Goal: Information Seeking & Learning: Check status

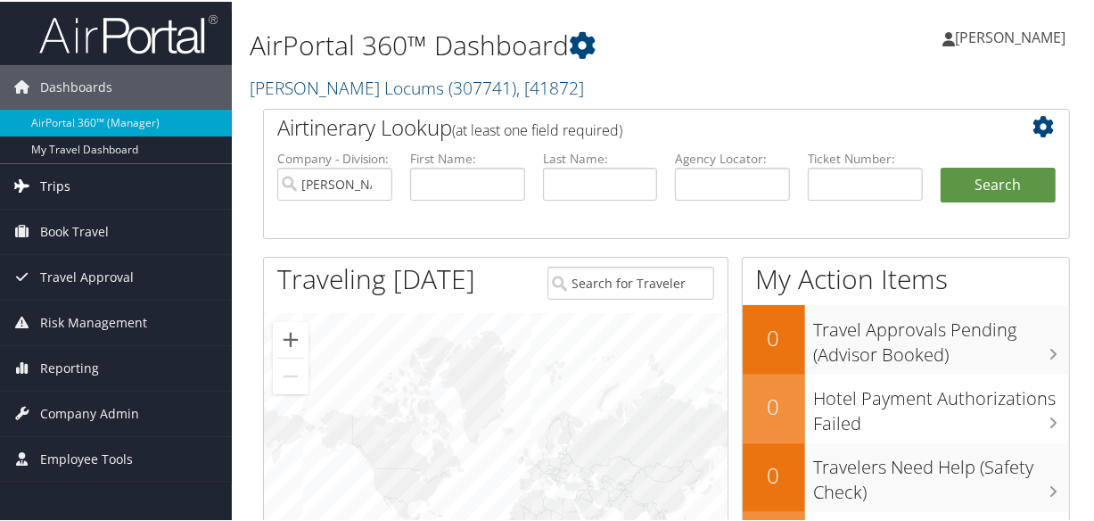
click at [79, 174] on link "Trips" at bounding box center [116, 184] width 232 height 45
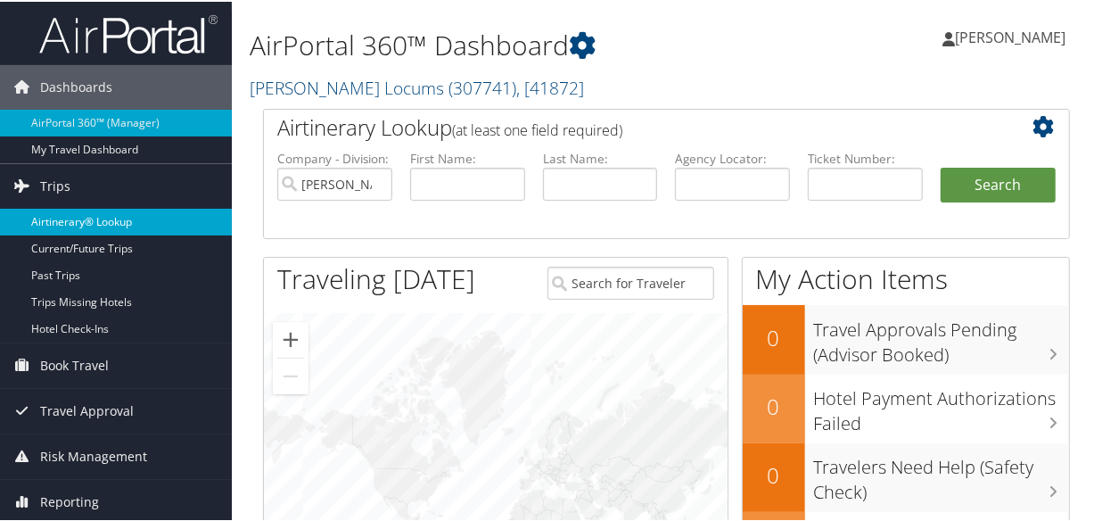
click at [83, 223] on link "Airtinerary® Lookup" at bounding box center [116, 220] width 232 height 27
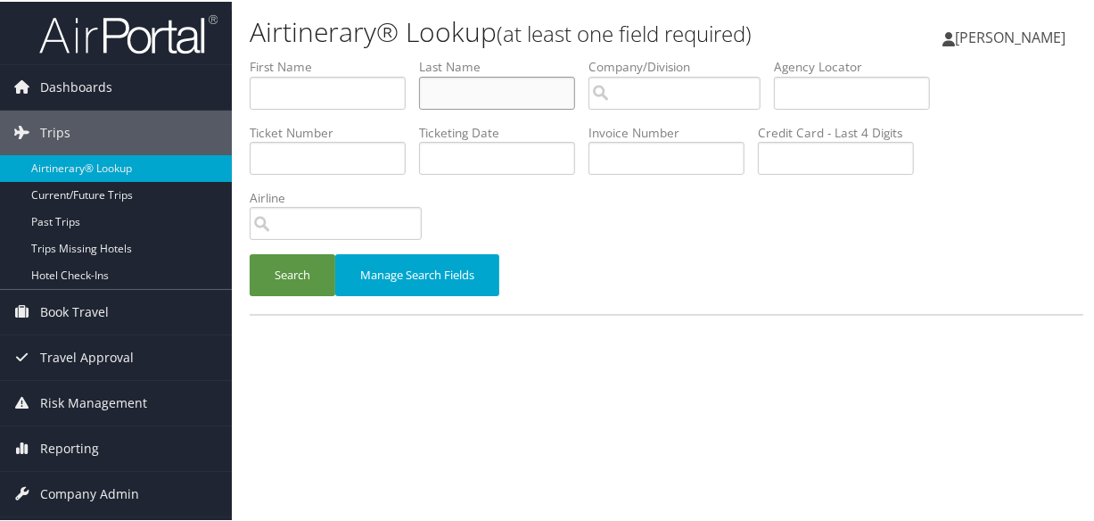
click at [524, 89] on input "text" at bounding box center [497, 91] width 156 height 33
type input "GEORGE"
click at [250, 252] on button "Search" at bounding box center [293, 273] width 86 height 42
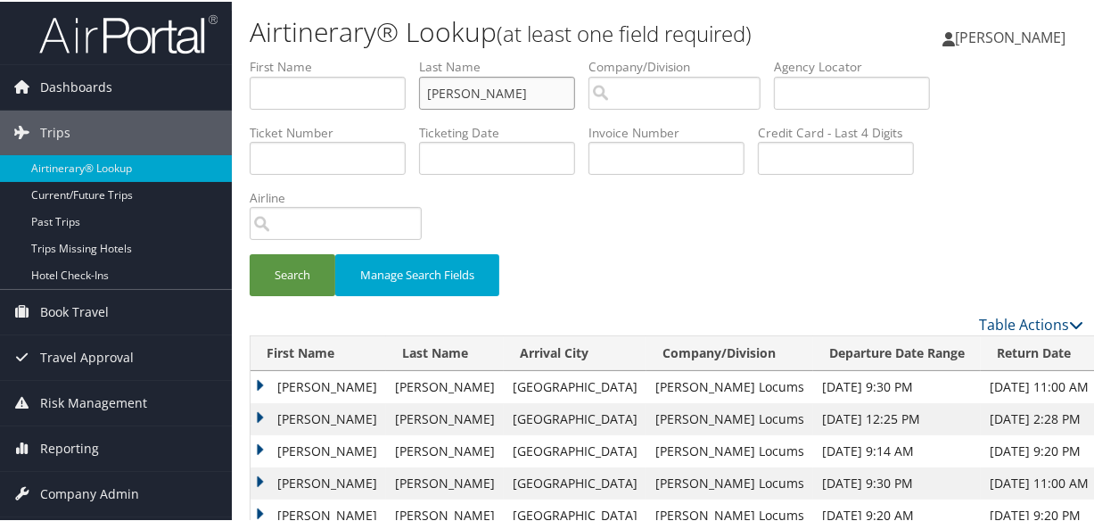
scroll to position [80, 0]
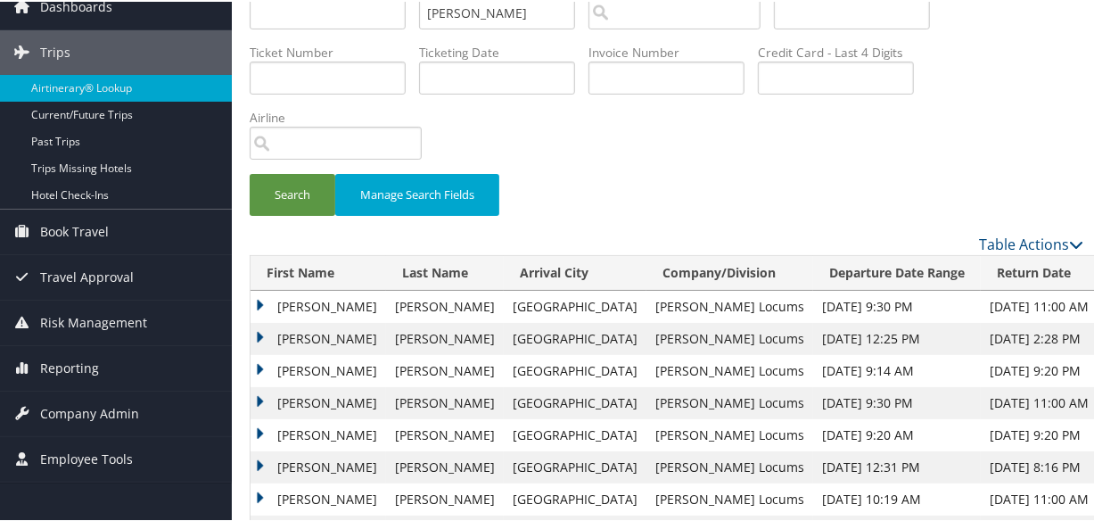
click at [259, 367] on td "Jonelle" at bounding box center [319, 369] width 136 height 32
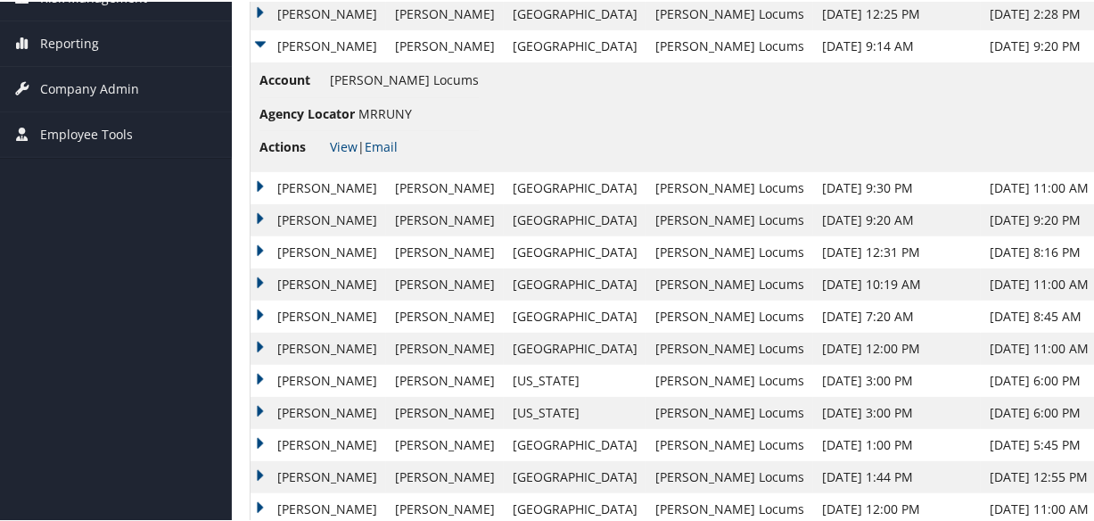
scroll to position [324, 0]
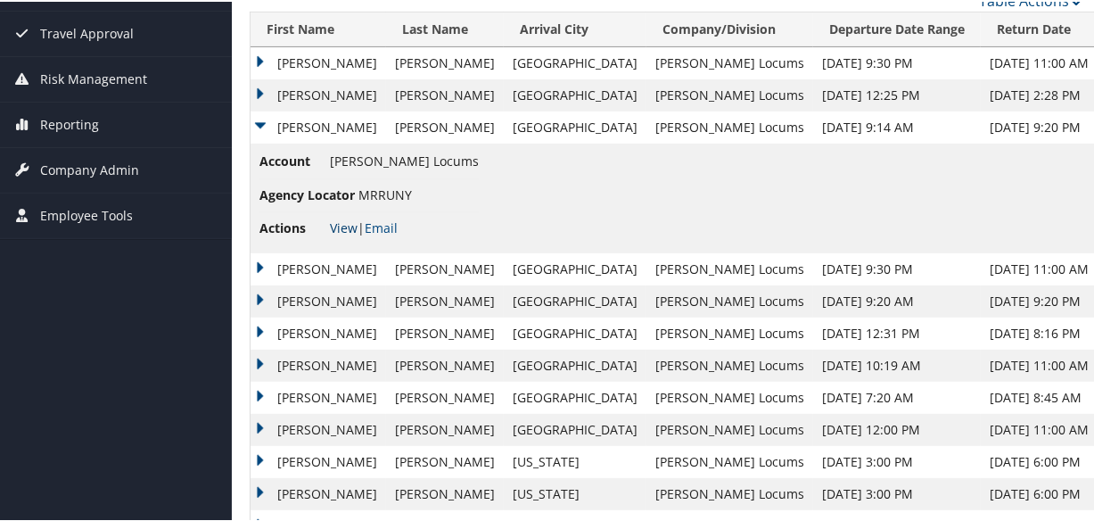
click at [339, 221] on link "View" at bounding box center [344, 226] width 28 height 17
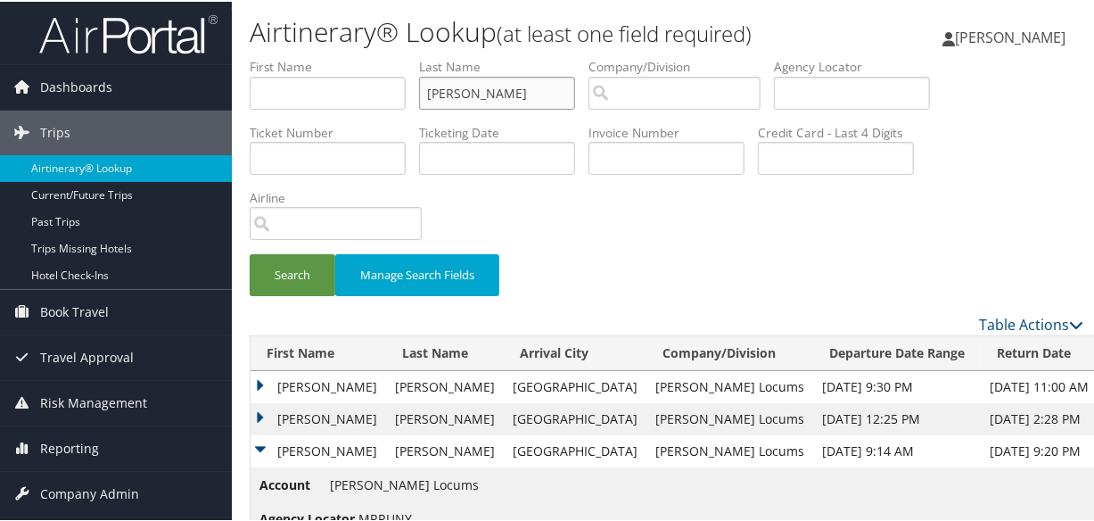
drag, startPoint x: 507, startPoint y: 101, endPoint x: 337, endPoint y: 92, distance: 170.5
click at [337, 56] on ul "First Name Last Name GEORGE Departure City Arrival City Company/Division Airpor…" at bounding box center [667, 56] width 834 height 0
type input "MORADI"
click at [250, 252] on button "Search" at bounding box center [293, 273] width 86 height 42
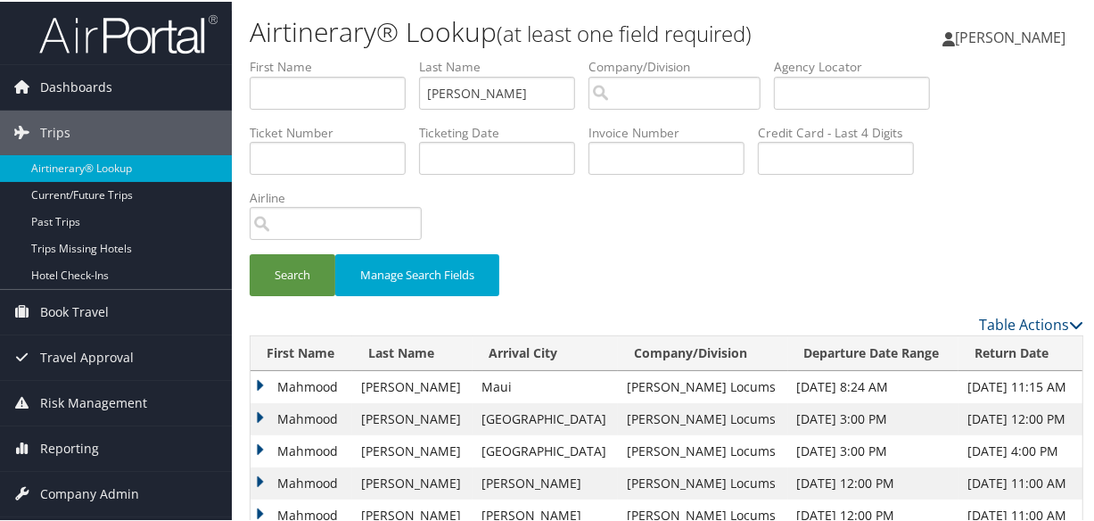
click at [264, 417] on td "Mahmood" at bounding box center [302, 417] width 102 height 32
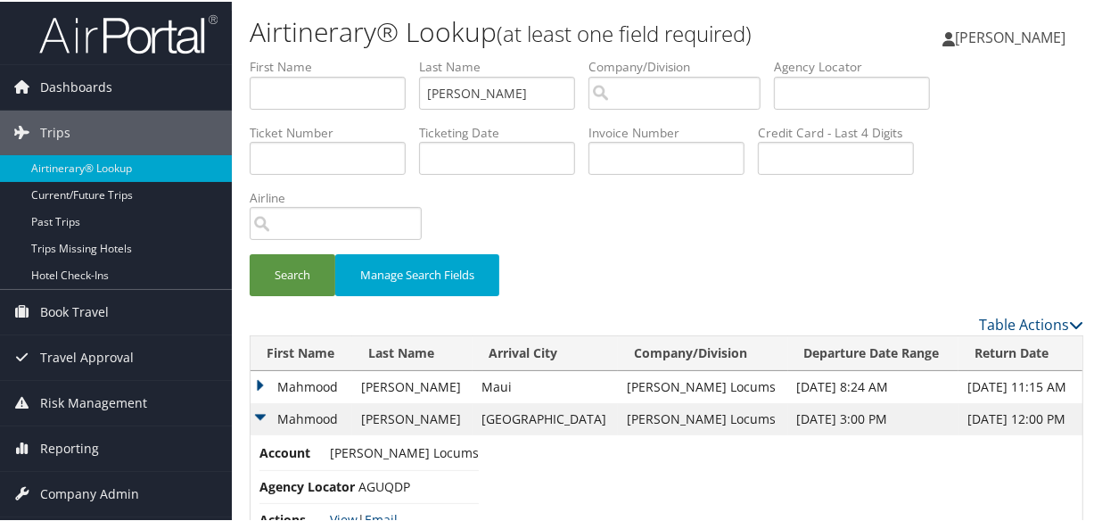
scroll to position [324, 0]
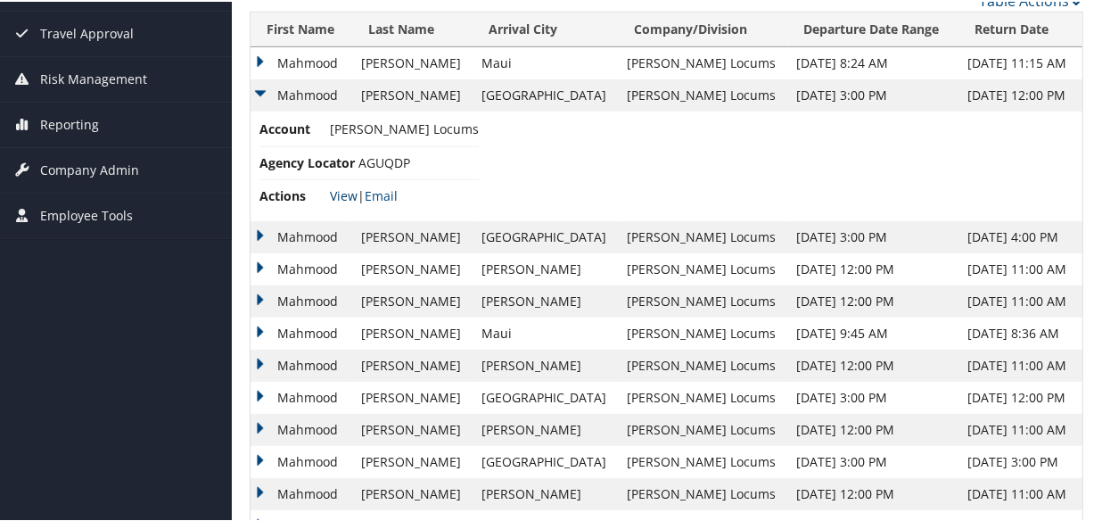
click at [343, 195] on link "View" at bounding box center [344, 193] width 28 height 17
click at [338, 194] on link "View" at bounding box center [344, 193] width 28 height 17
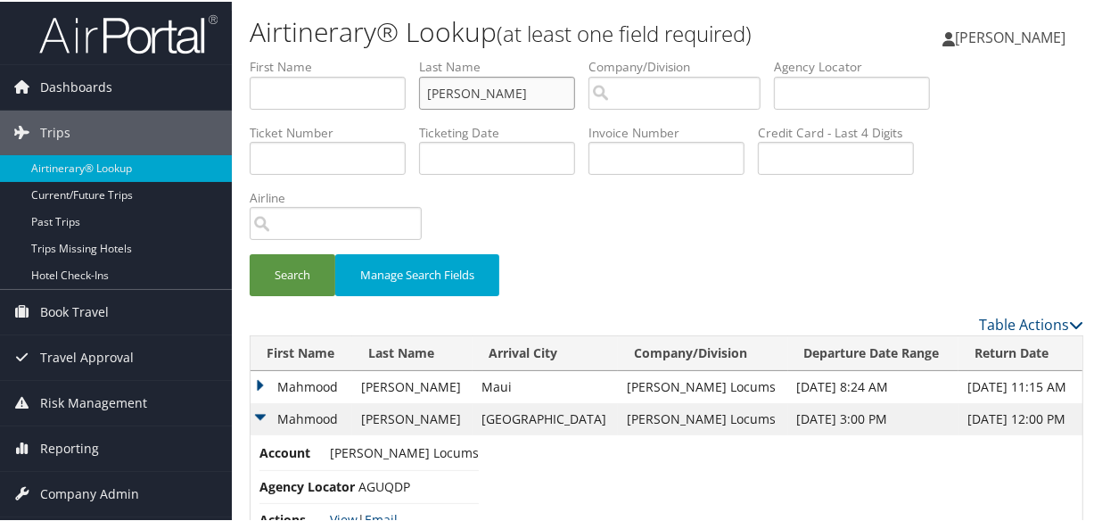
drag, startPoint x: 525, startPoint y: 94, endPoint x: 367, endPoint y: 93, distance: 157.8
click at [367, 56] on ul "First Name Last Name MORADI Departure City Arrival City Company/Division Airpor…" at bounding box center [667, 56] width 834 height 0
type input "KOCAB"
click at [250, 252] on button "Search" at bounding box center [293, 273] width 86 height 42
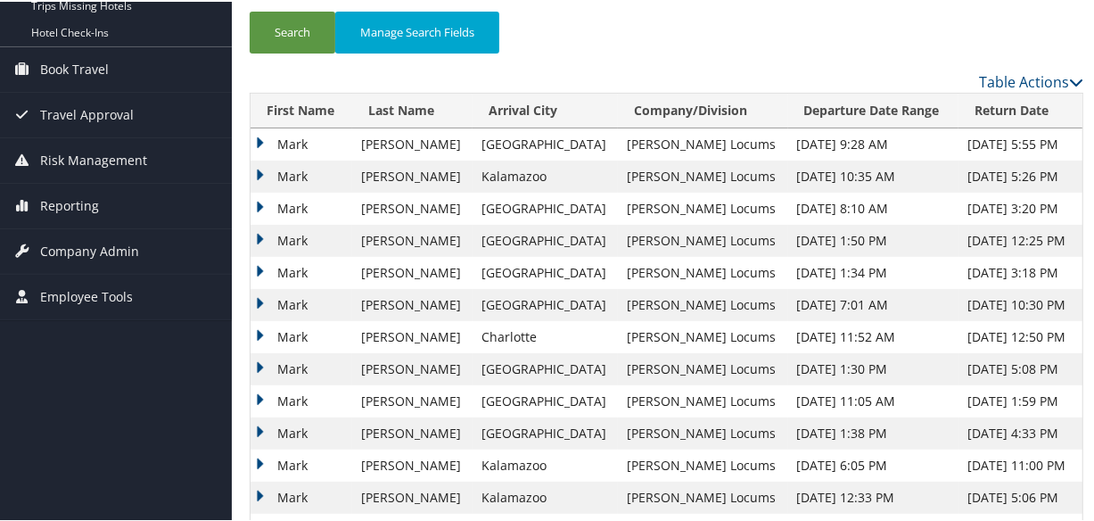
scroll to position [324, 0]
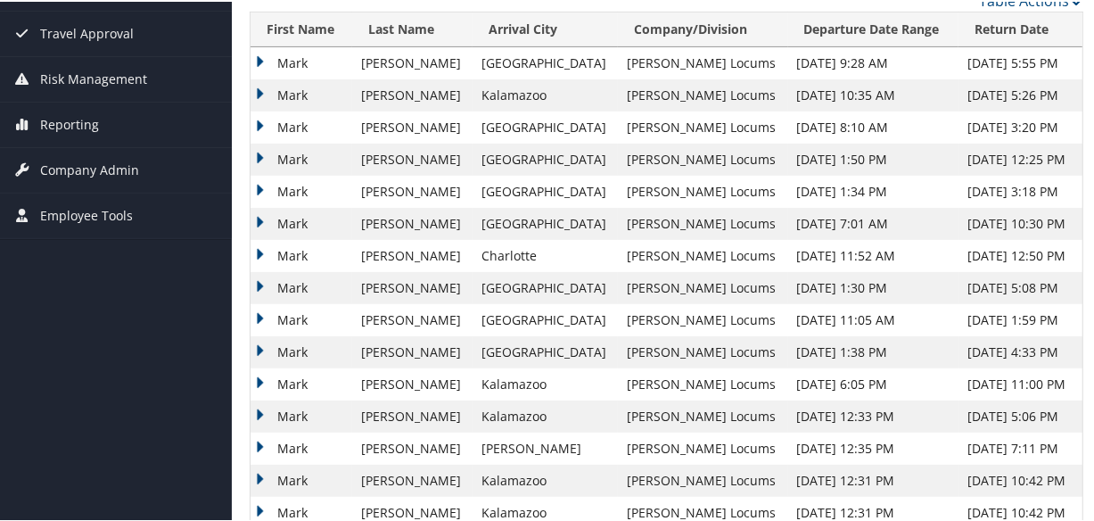
click at [259, 58] on td "Mark" at bounding box center [302, 61] width 102 height 32
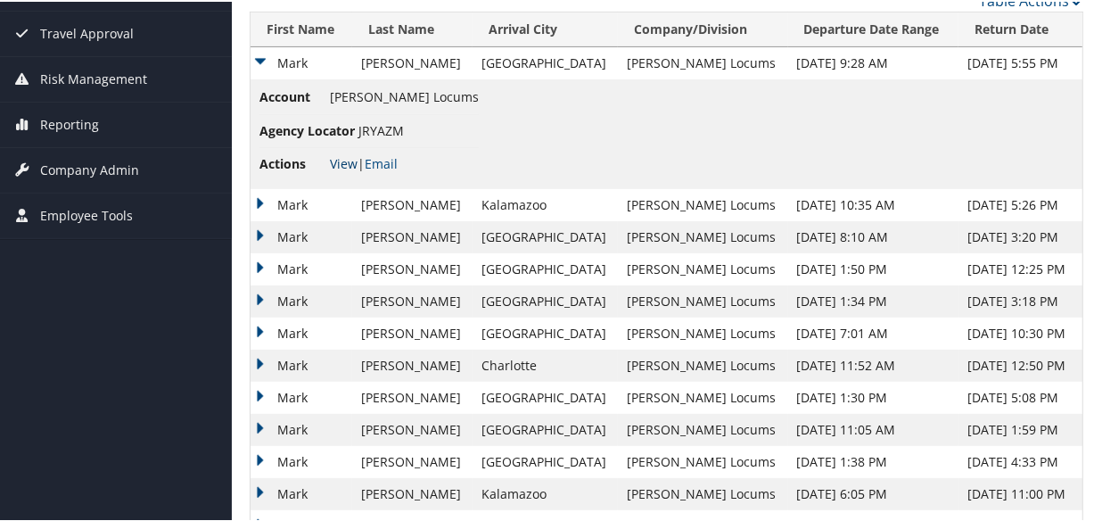
click at [339, 159] on link "View" at bounding box center [344, 161] width 28 height 17
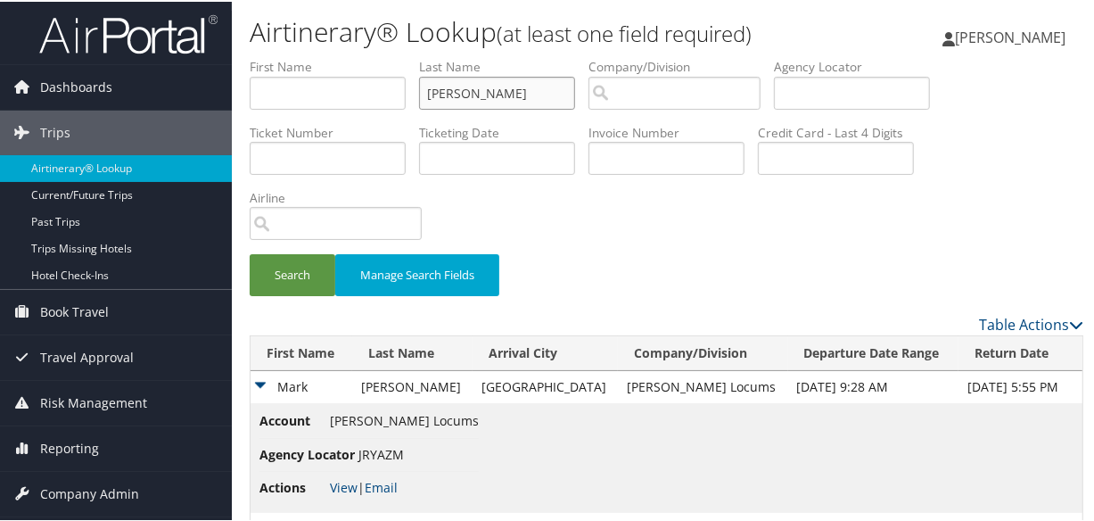
drag, startPoint x: 523, startPoint y: 98, endPoint x: 361, endPoint y: 95, distance: 161.4
click at [361, 56] on ul "First Name Last Name KOCAB Departure City Arrival City Company/Division Airport…" at bounding box center [667, 56] width 834 height 0
type input "WARSAGER"
click at [250, 252] on button "Search" at bounding box center [293, 273] width 86 height 42
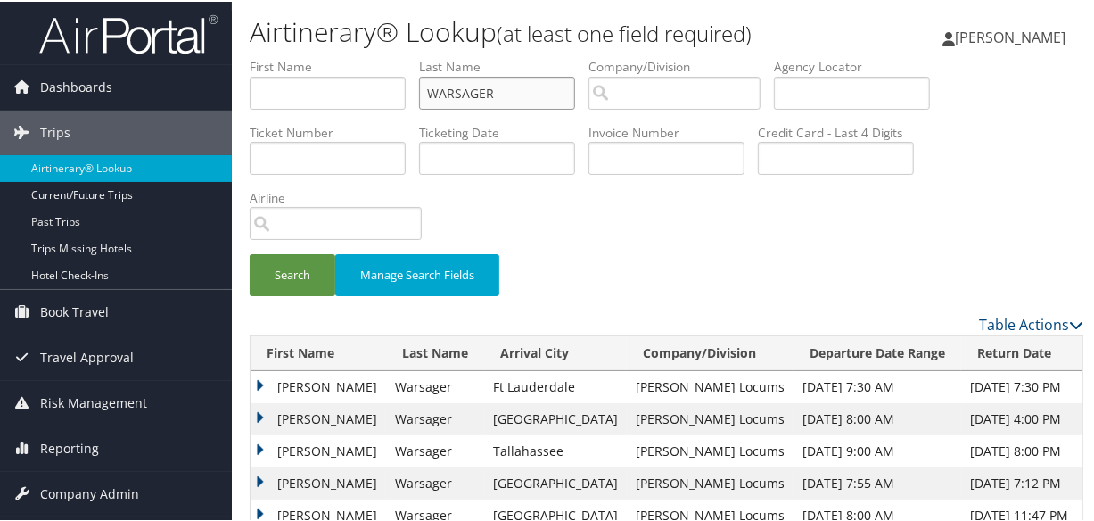
scroll to position [324, 0]
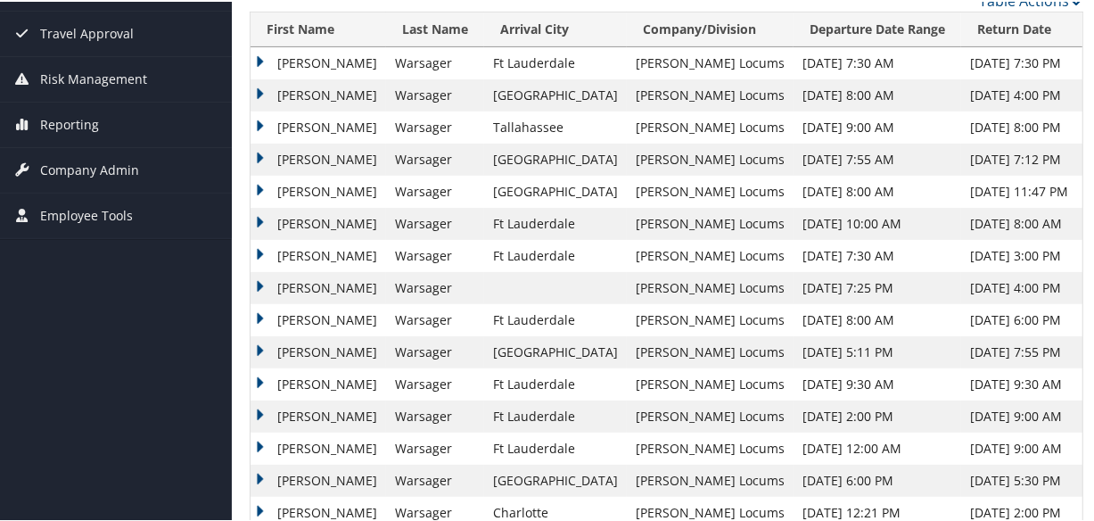
click at [258, 58] on td "Marielena" at bounding box center [319, 61] width 136 height 32
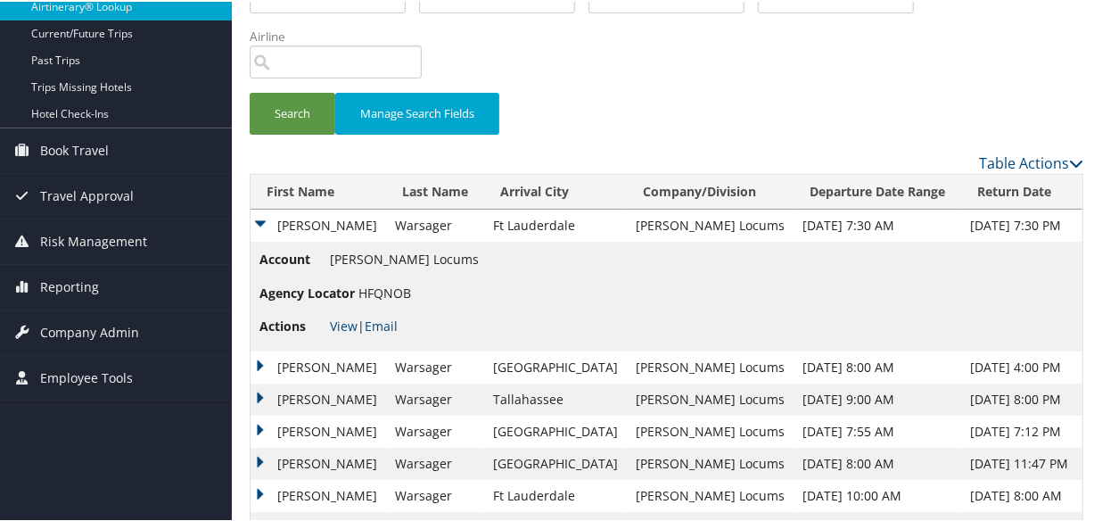
scroll to position [80, 0]
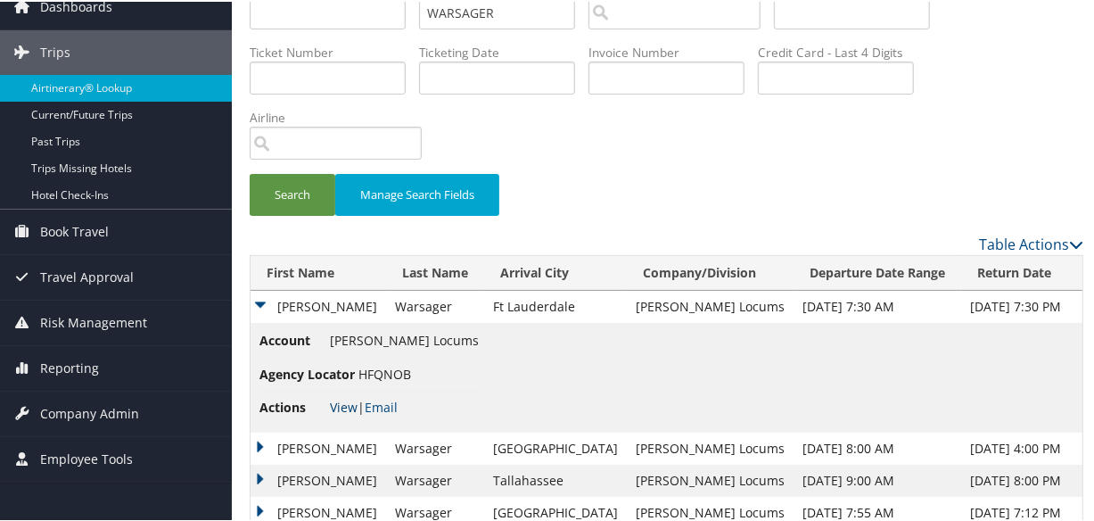
click at [342, 403] on link "View" at bounding box center [344, 405] width 28 height 17
click at [522, 12] on input "WARSAGER" at bounding box center [497, 11] width 156 height 33
drag, startPoint x: 522, startPoint y: 12, endPoint x: 255, endPoint y: 20, distance: 266.7
type input "CUSICK"
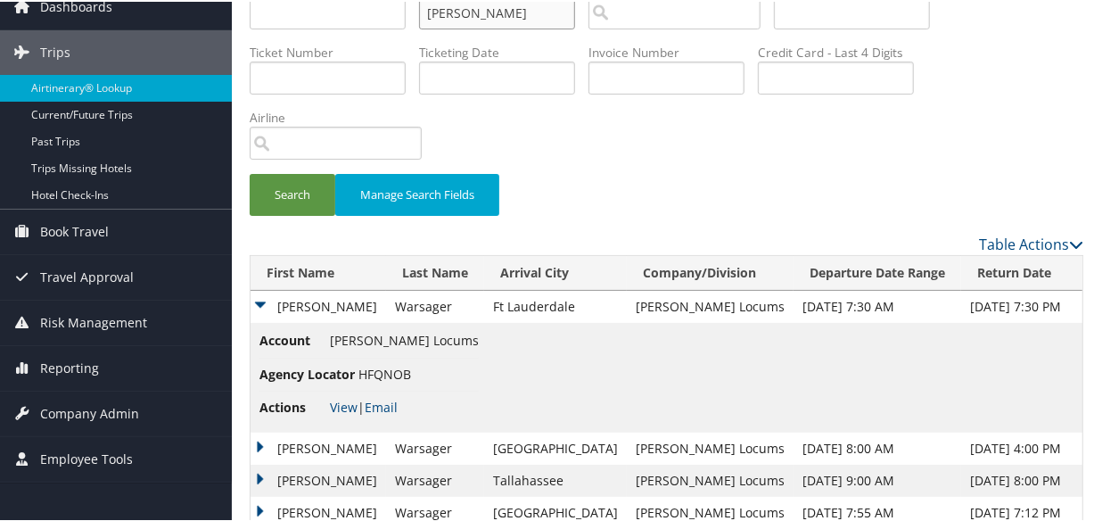
click at [250, 172] on button "Search" at bounding box center [293, 193] width 86 height 42
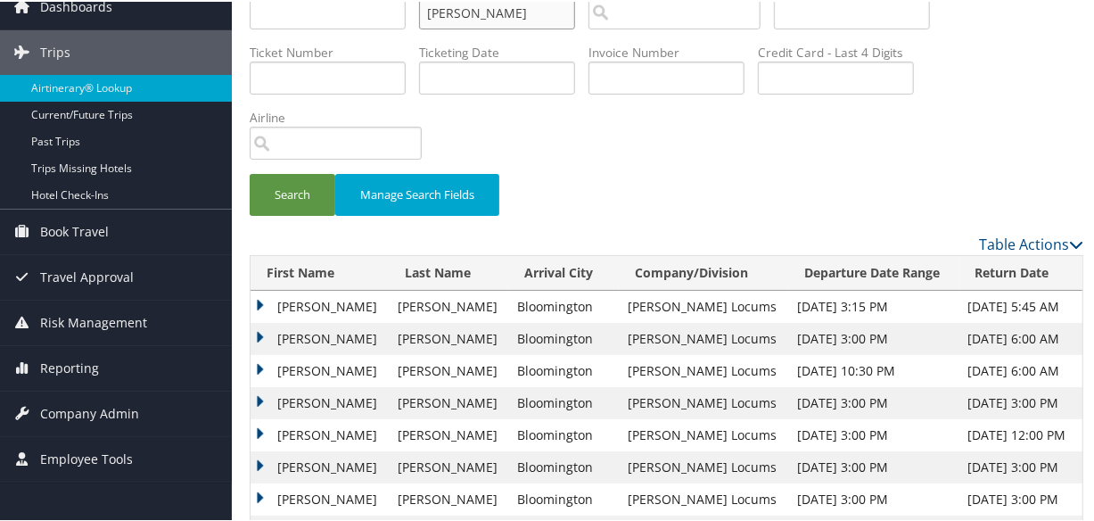
scroll to position [243, 0]
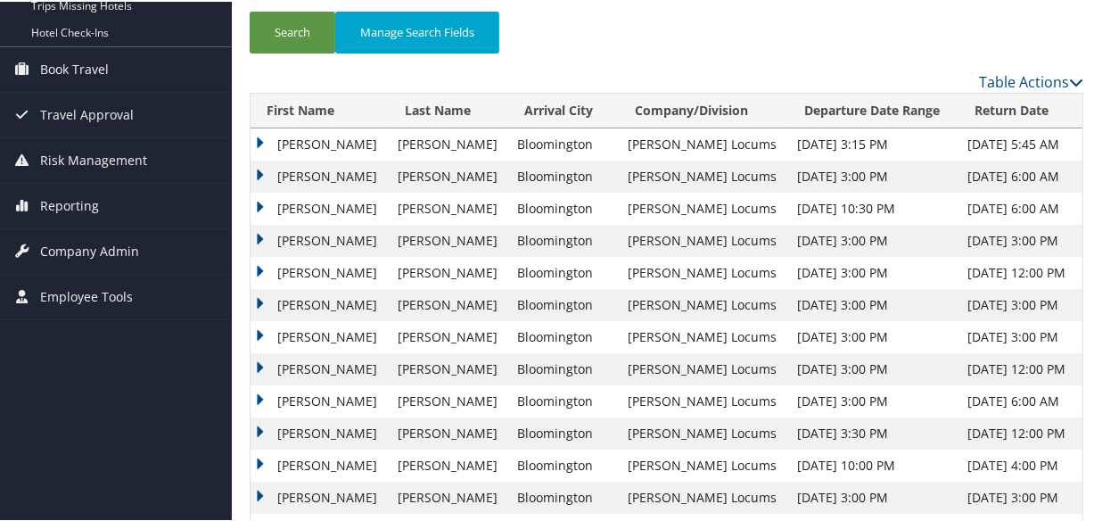
click at [258, 165] on td "Brian" at bounding box center [320, 175] width 138 height 32
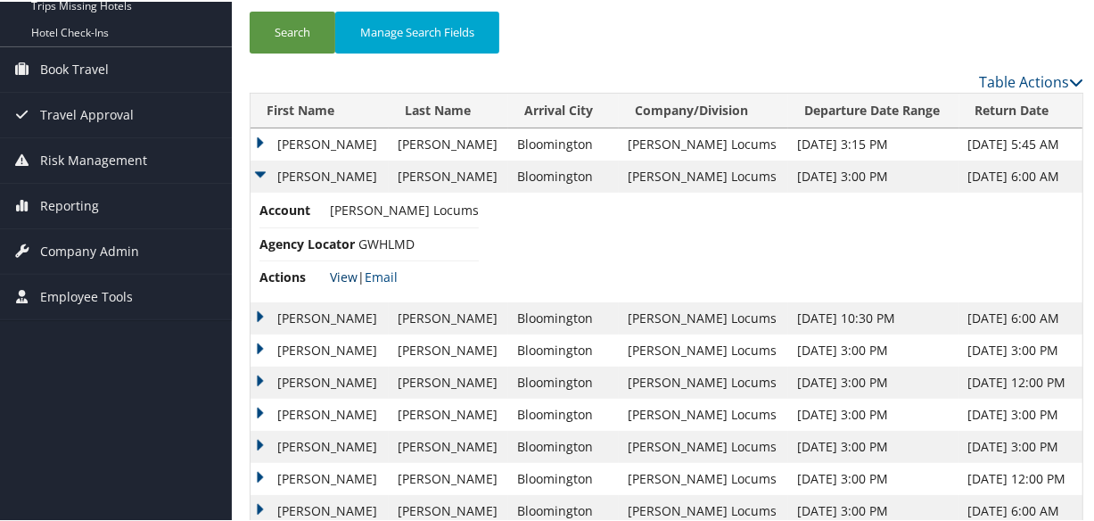
click at [339, 267] on link "View" at bounding box center [344, 275] width 28 height 17
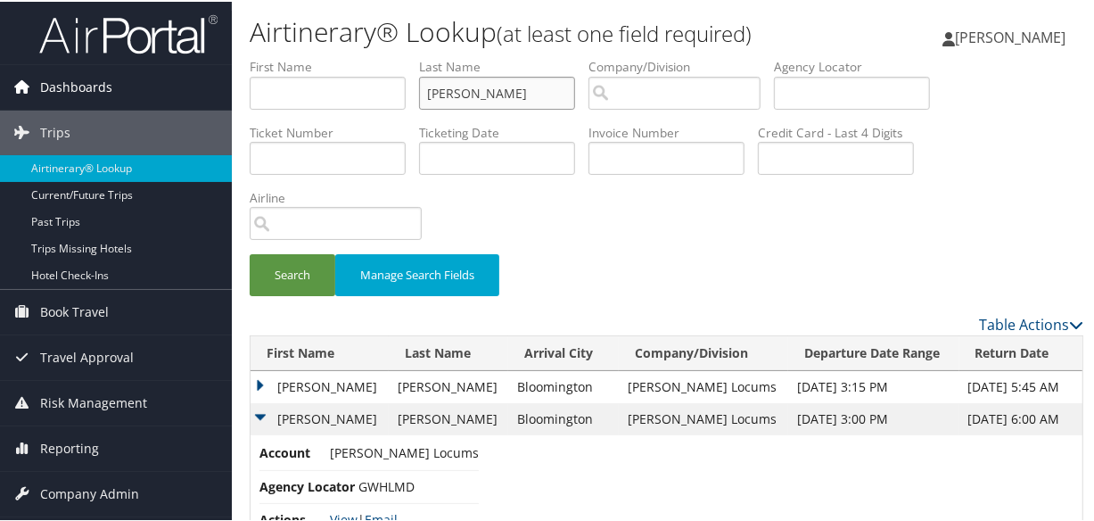
drag, startPoint x: 515, startPoint y: 97, endPoint x: 167, endPoint y: 104, distance: 348.7
type input "MUSLEH"
click at [250, 252] on button "Search" at bounding box center [293, 273] width 86 height 42
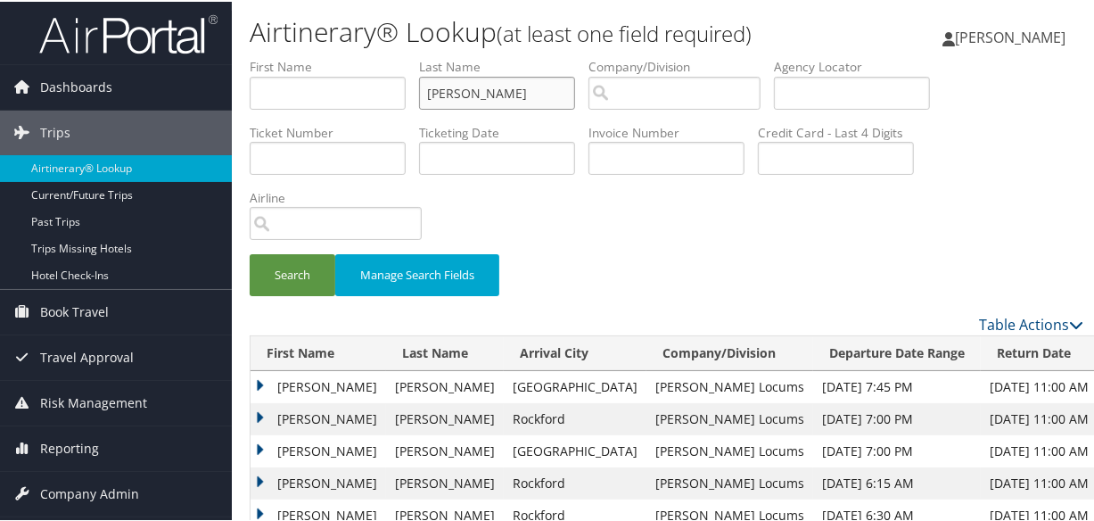
scroll to position [80, 0]
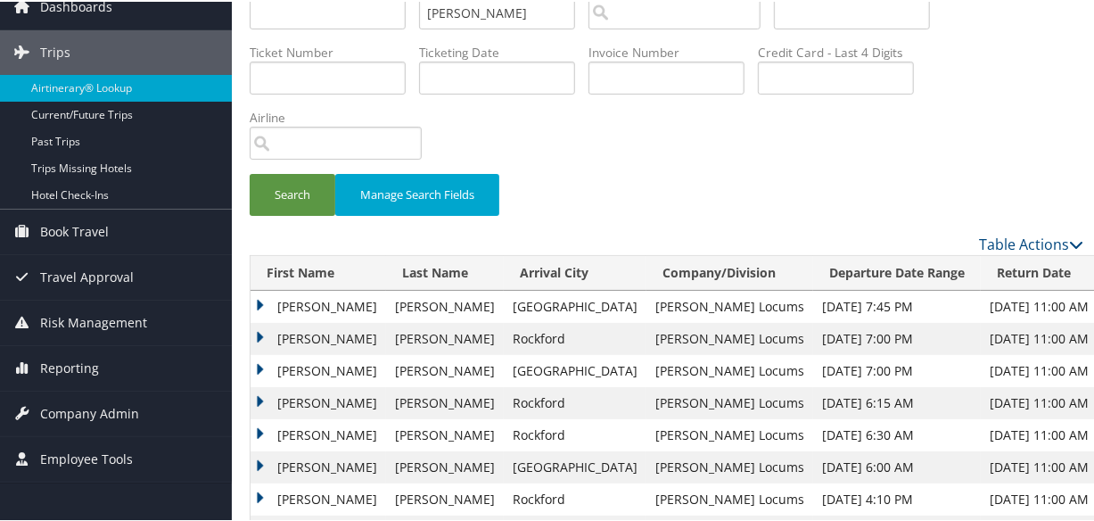
click at [257, 331] on td "Mustafa" at bounding box center [319, 337] width 136 height 32
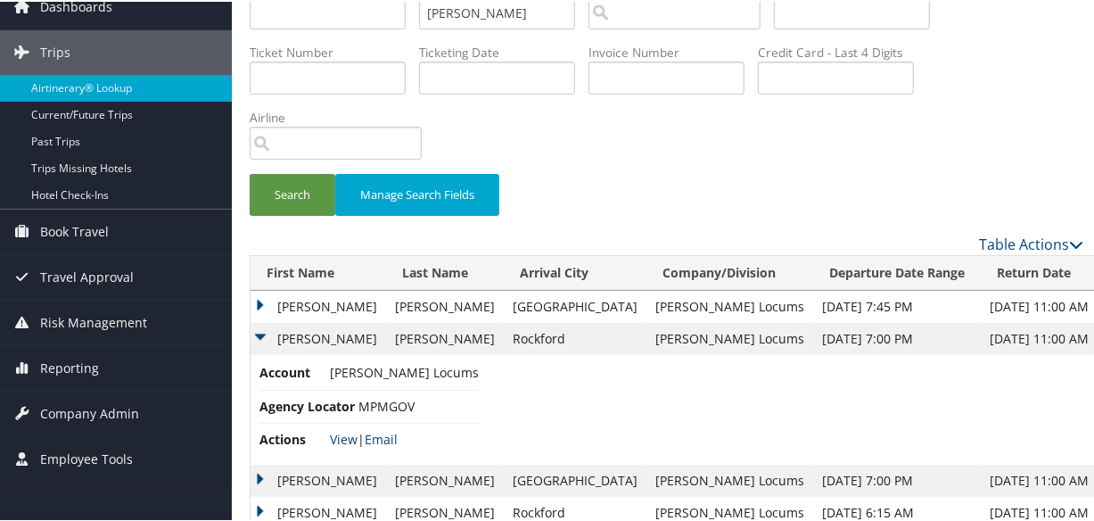
scroll to position [324, 0]
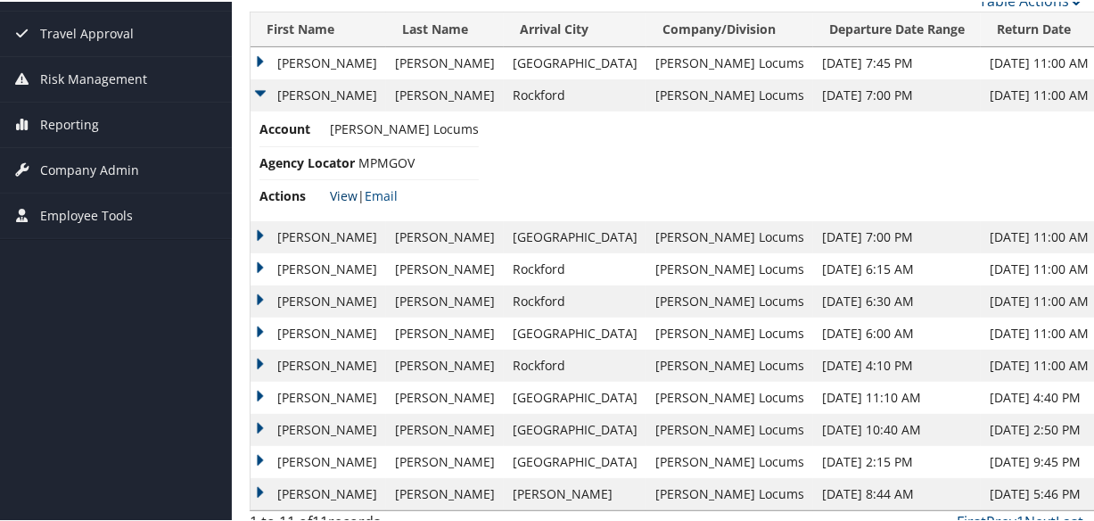
click at [342, 195] on link "View" at bounding box center [344, 193] width 28 height 17
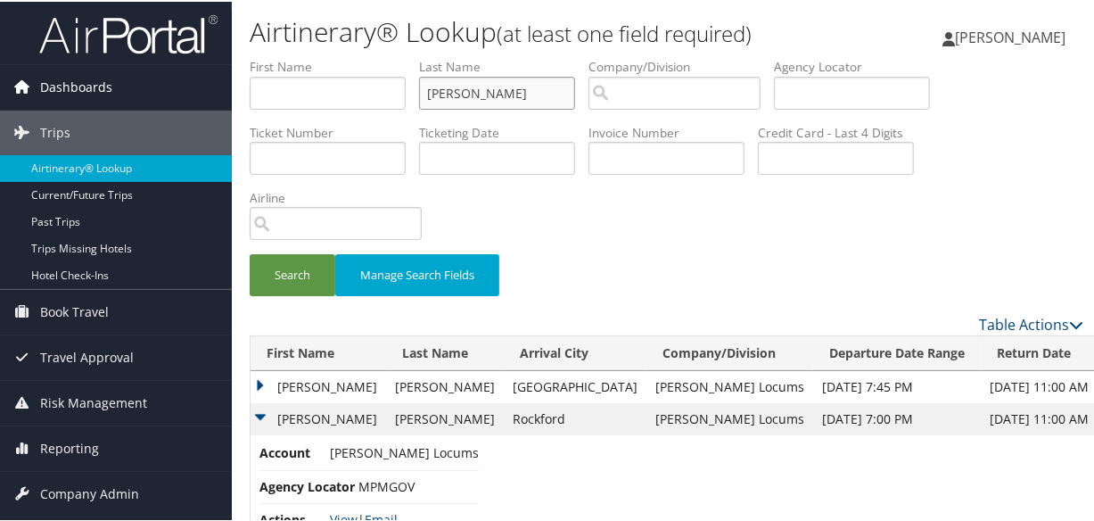
drag, startPoint x: 533, startPoint y: 94, endPoint x: 218, endPoint y: 91, distance: 315.7
click at [217, 91] on div "Dashboards AirPortal 360™ (Manager) My Travel Dashboard Trips Airtinerary® Look…" at bounding box center [550, 431] width 1101 height 863
type input "D"
type input "NELSON"
click at [250, 252] on button "Search" at bounding box center [293, 273] width 86 height 42
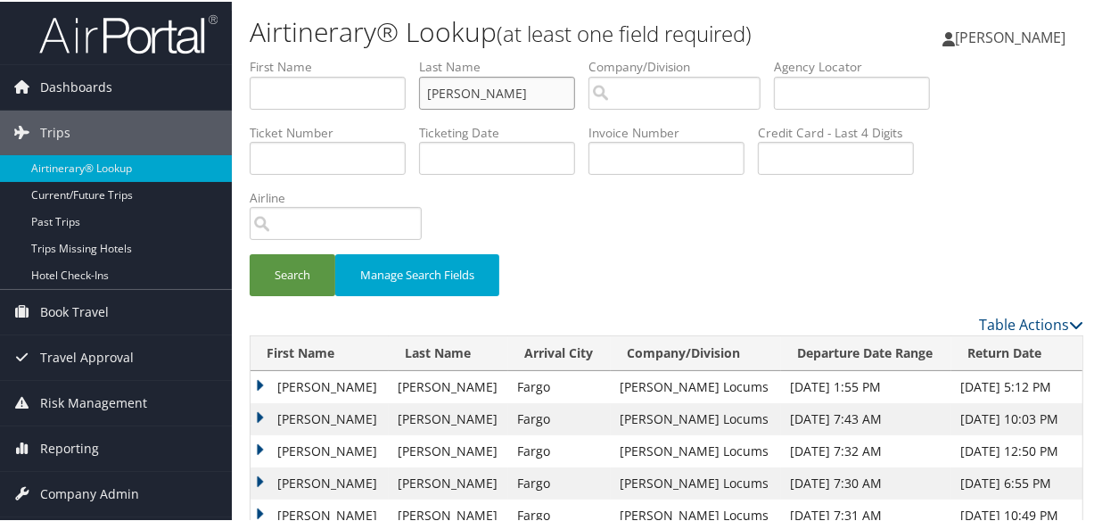
drag, startPoint x: 391, startPoint y: 92, endPoint x: 357, endPoint y: 84, distance: 34.8
click at [350, 56] on ul "First Name Last Name NELSON Departure City Arrival City Company/Division Airpor…" at bounding box center [667, 56] width 834 height 0
click at [302, 94] on input "text" at bounding box center [328, 91] width 156 height 33
type input "SHAREECE"
click at [250, 252] on button "Search" at bounding box center [293, 273] width 86 height 42
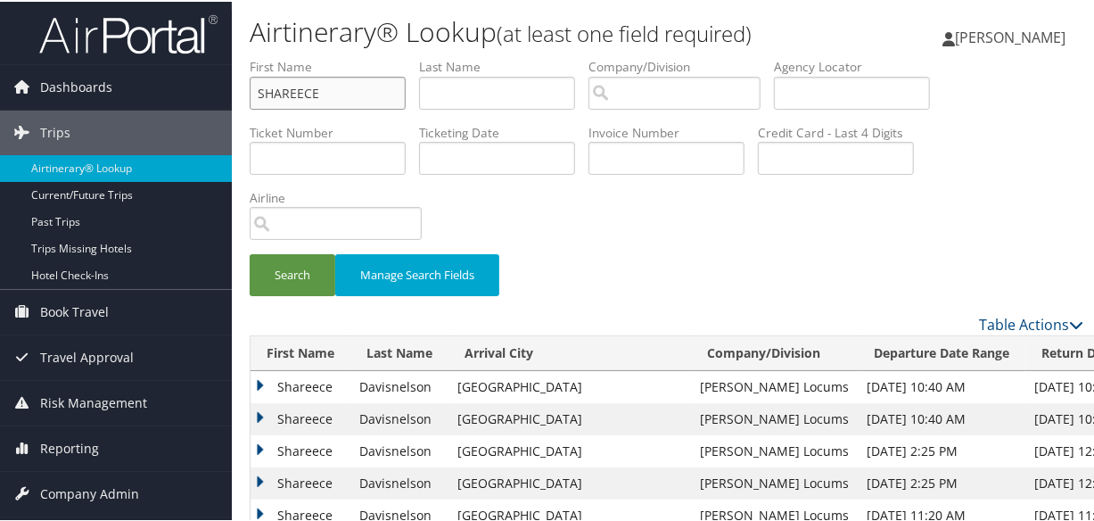
scroll to position [243, 0]
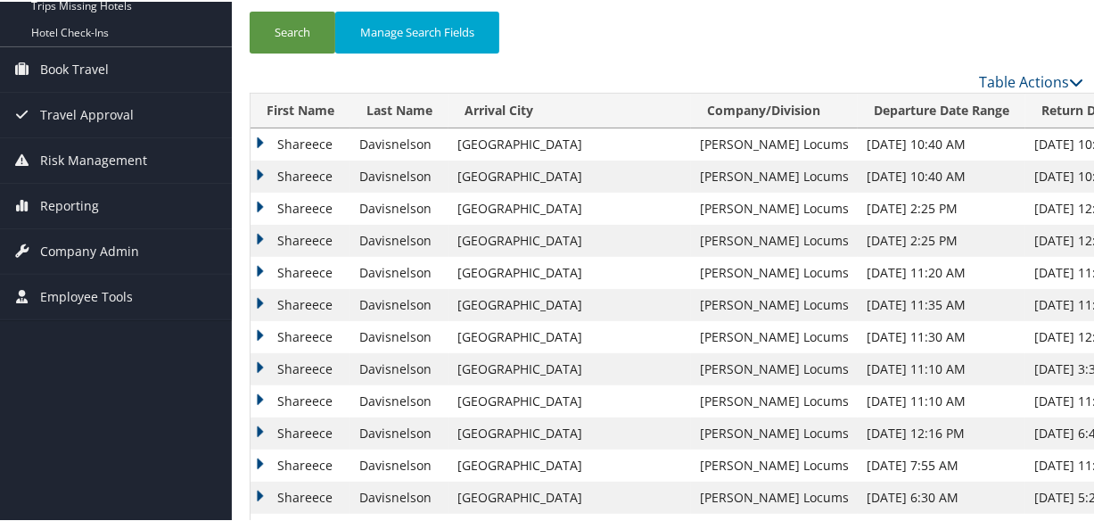
click at [263, 139] on td "Shareece" at bounding box center [301, 143] width 100 height 32
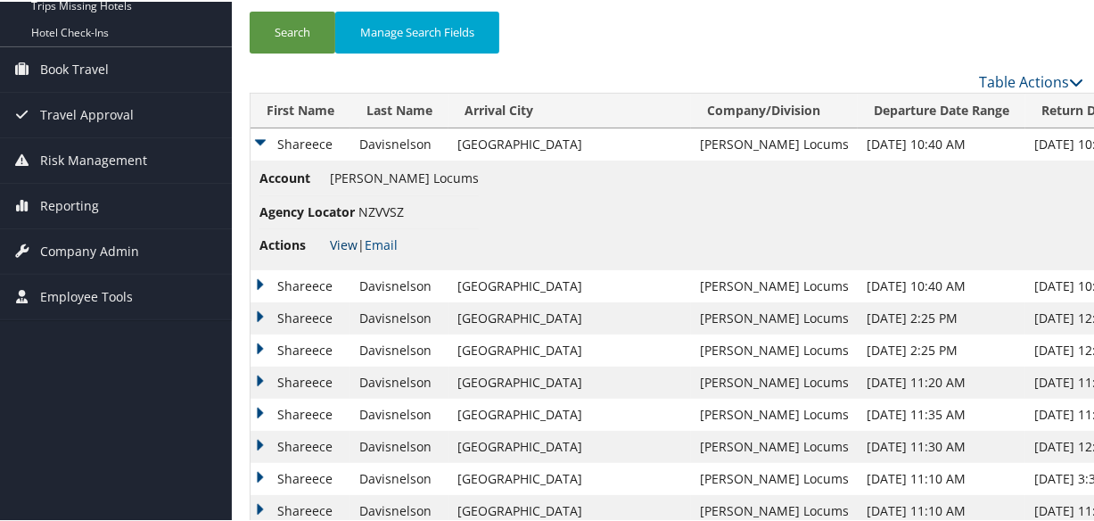
click at [334, 242] on link "View" at bounding box center [344, 243] width 28 height 17
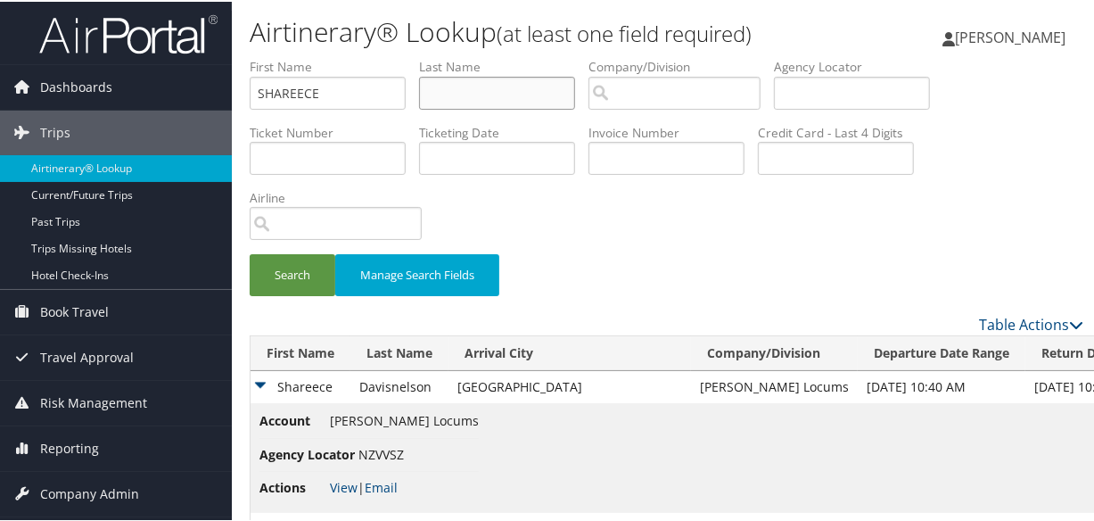
click at [514, 92] on input "text" at bounding box center [497, 91] width 156 height 33
drag, startPoint x: 325, startPoint y: 96, endPoint x: 49, endPoint y: 95, distance: 276.4
click at [503, 92] on input "text" at bounding box center [497, 91] width 156 height 33
type input "KHURGIN"
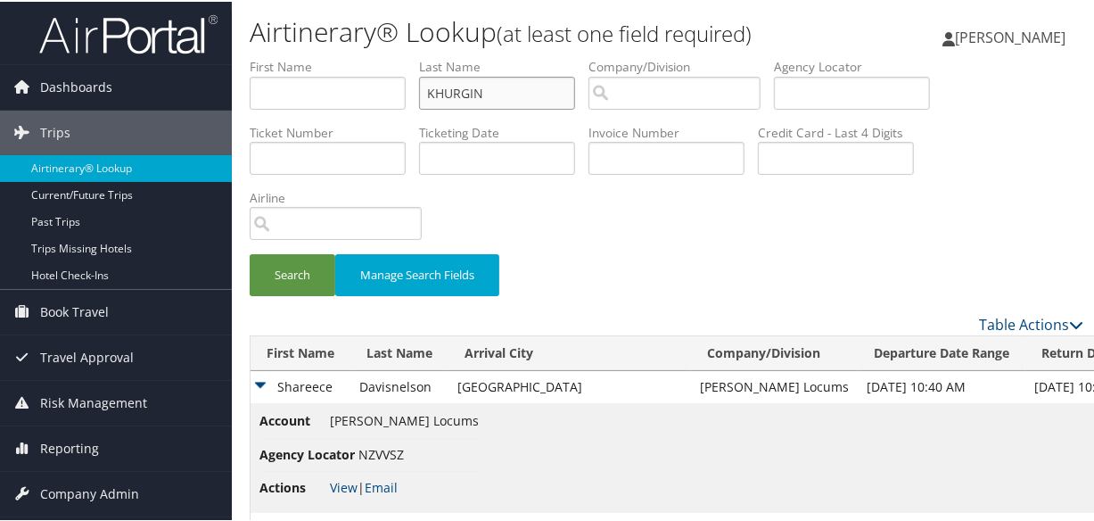
click at [250, 252] on button "Search" at bounding box center [293, 273] width 86 height 42
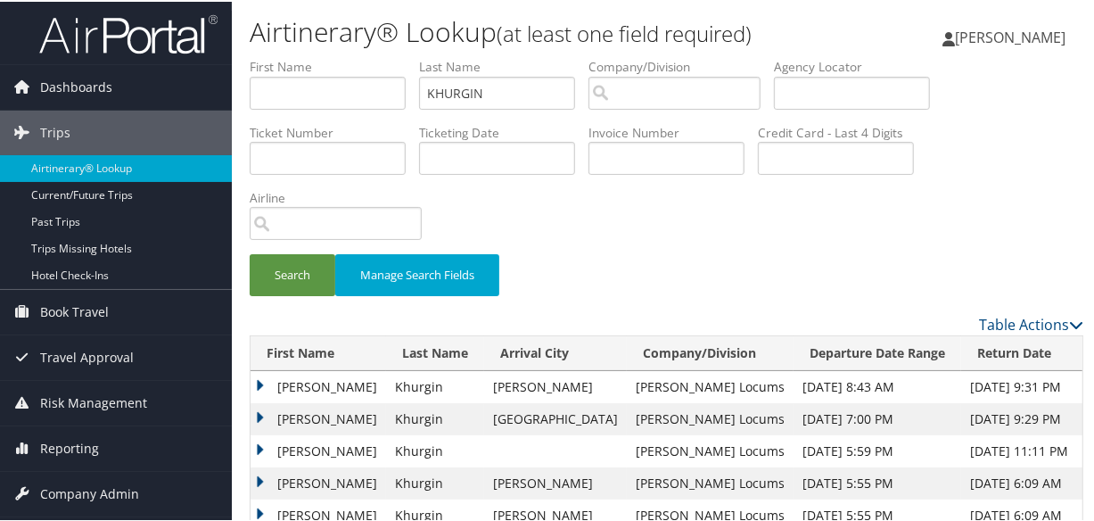
scroll to position [71, 0]
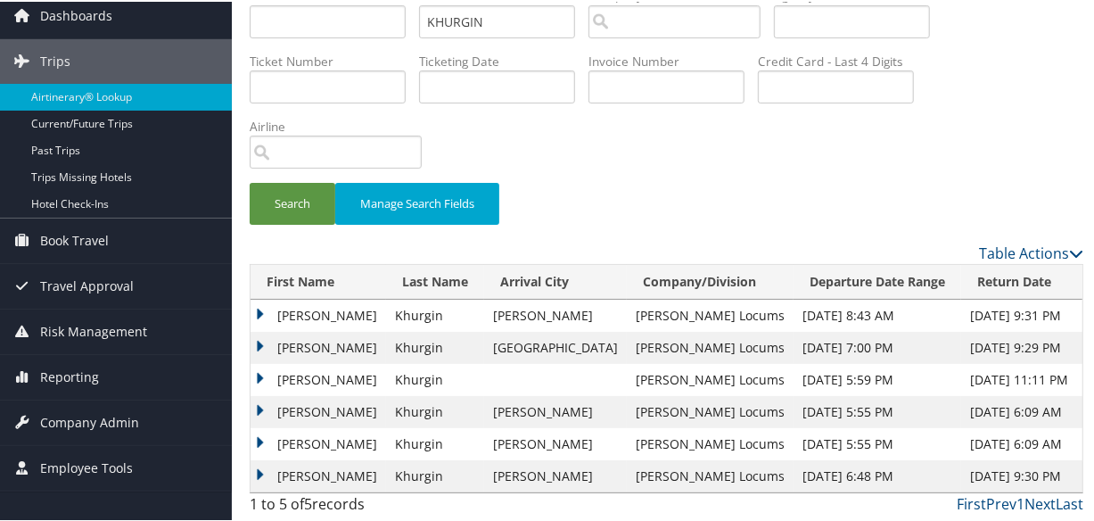
click at [258, 304] on td "Jacob" at bounding box center [319, 314] width 136 height 32
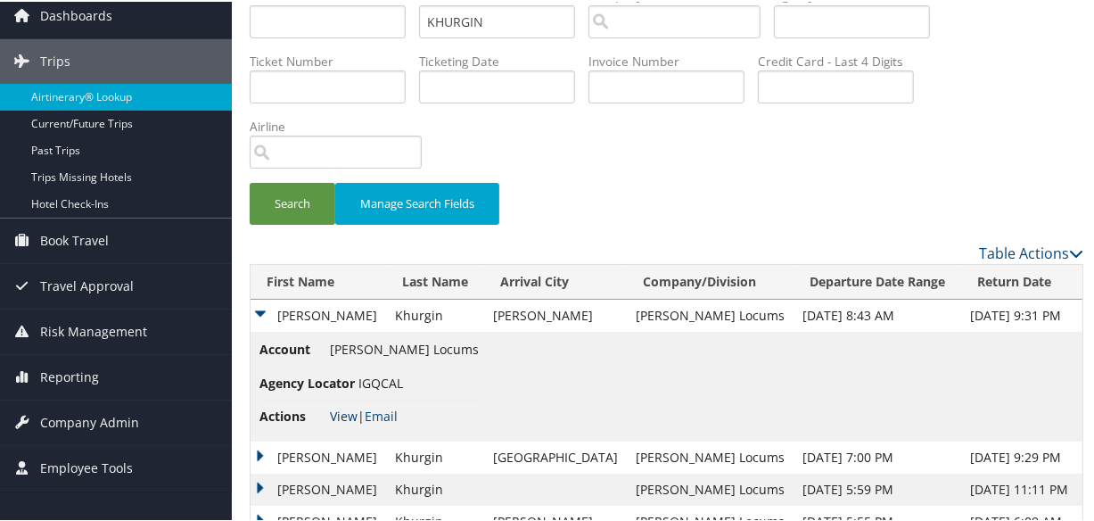
click at [348, 406] on link "View" at bounding box center [344, 414] width 28 height 17
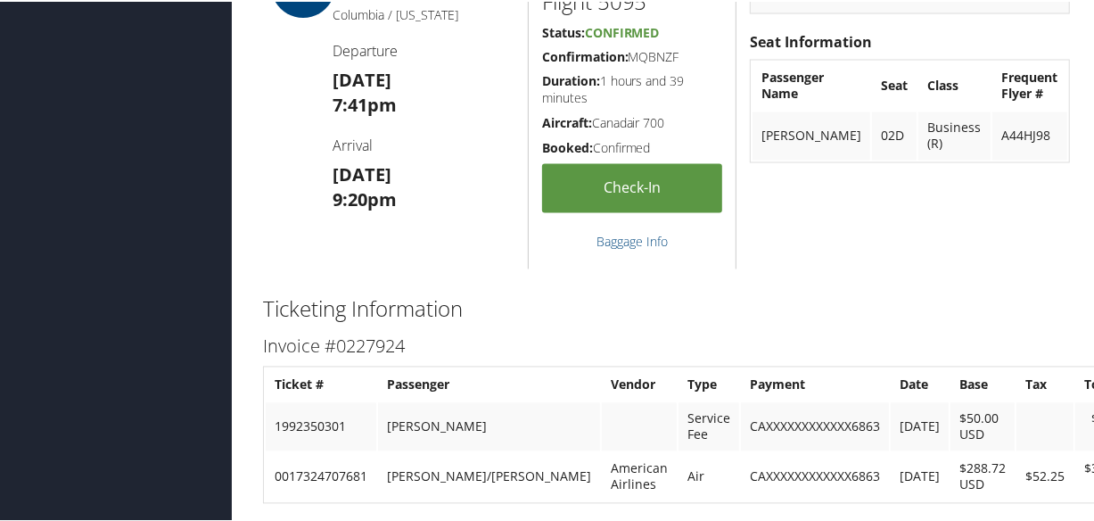
scroll to position [2540, 0]
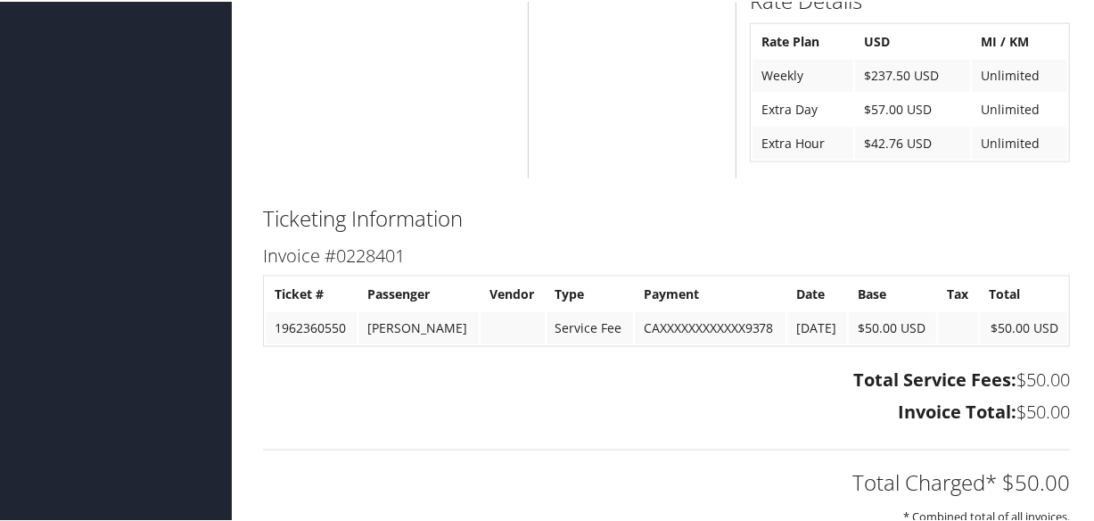
scroll to position [1595, 0]
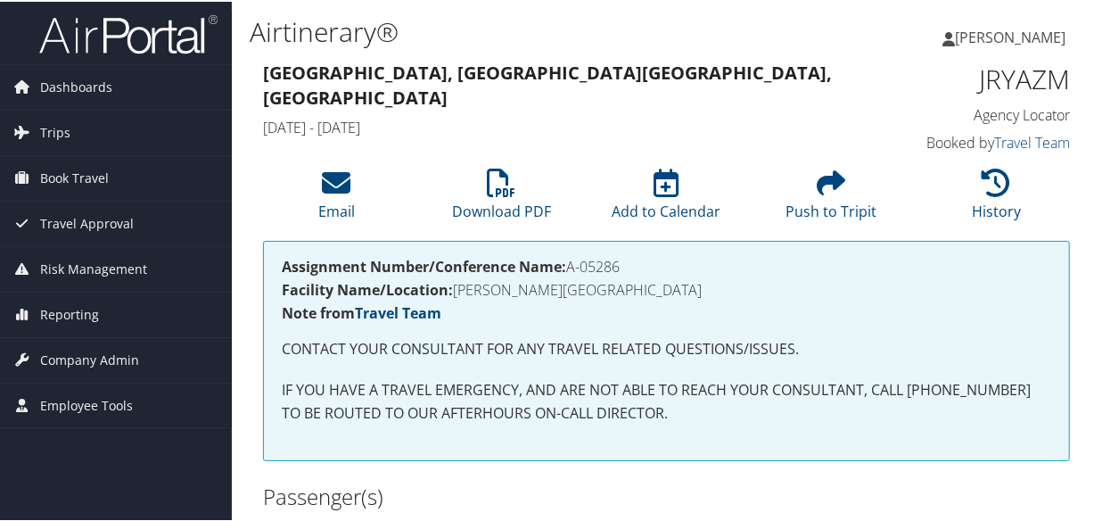
drag, startPoint x: 629, startPoint y: 266, endPoint x: 568, endPoint y: 263, distance: 60.7
click at [568, 263] on h4 "Assignment Number/Conference Name: A-05286" at bounding box center [667, 265] width 770 height 14
copy h4 "A-05286"
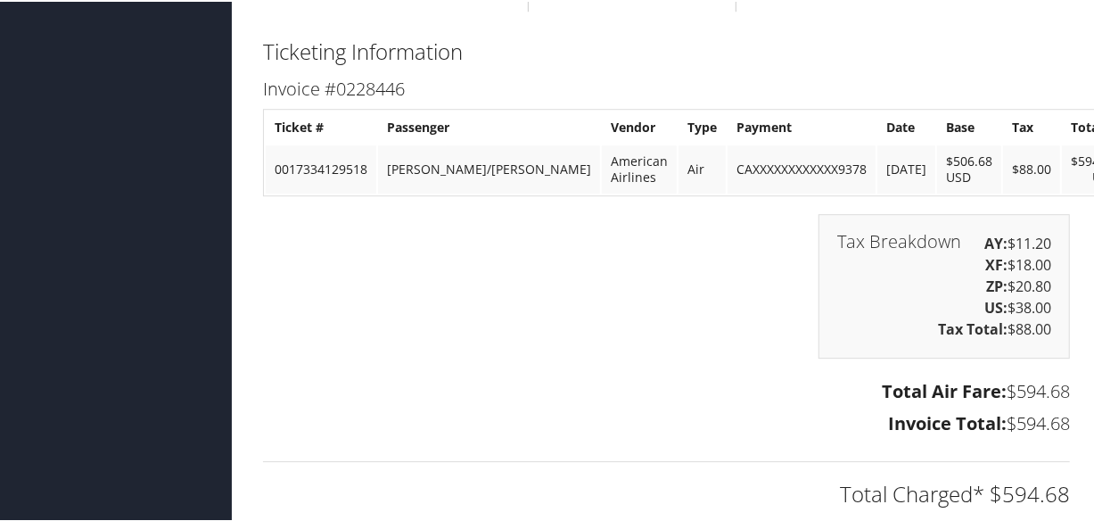
scroll to position [3335, 0]
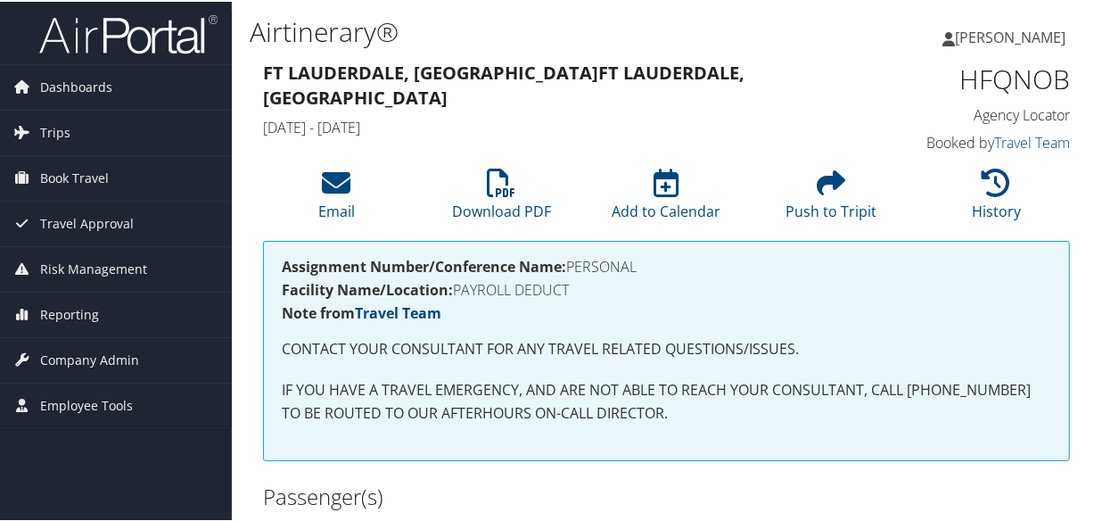
scroll to position [80, 0]
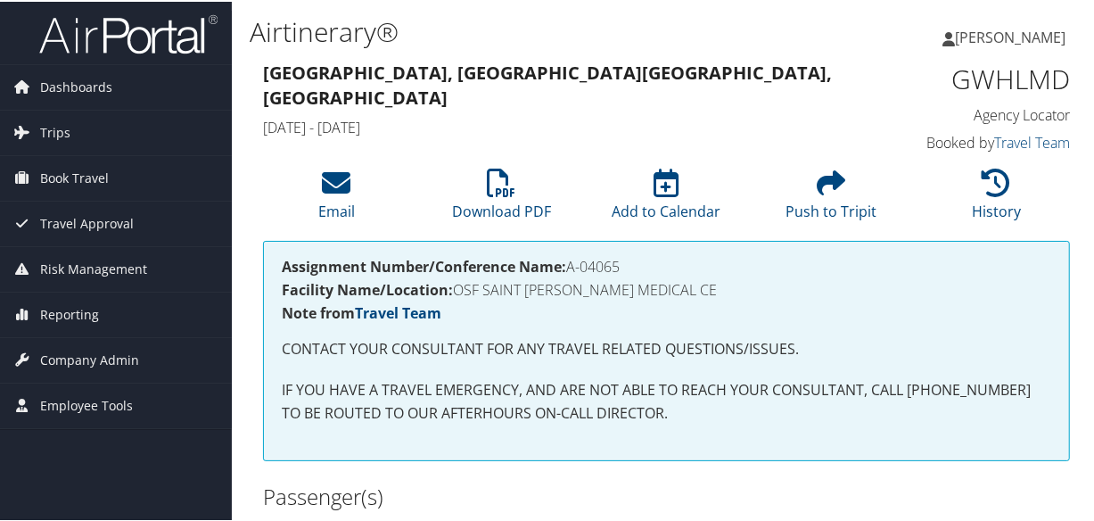
drag, startPoint x: 631, startPoint y: 266, endPoint x: 569, endPoint y: 265, distance: 62.4
click at [569, 265] on h4 "Assignment Number/Conference Name: A-04065" at bounding box center [667, 265] width 770 height 14
copy h4 "A-04065"
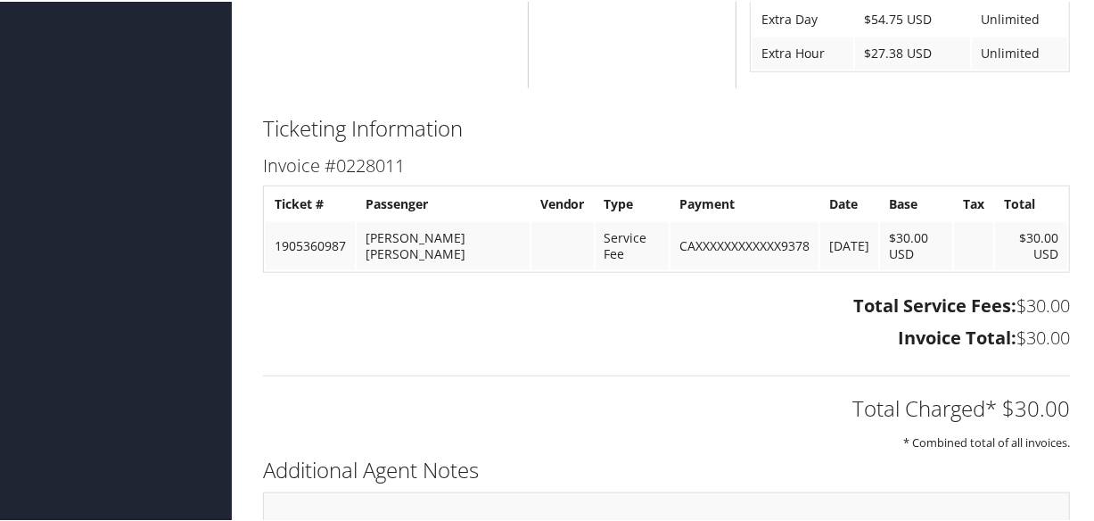
scroll to position [1180, 0]
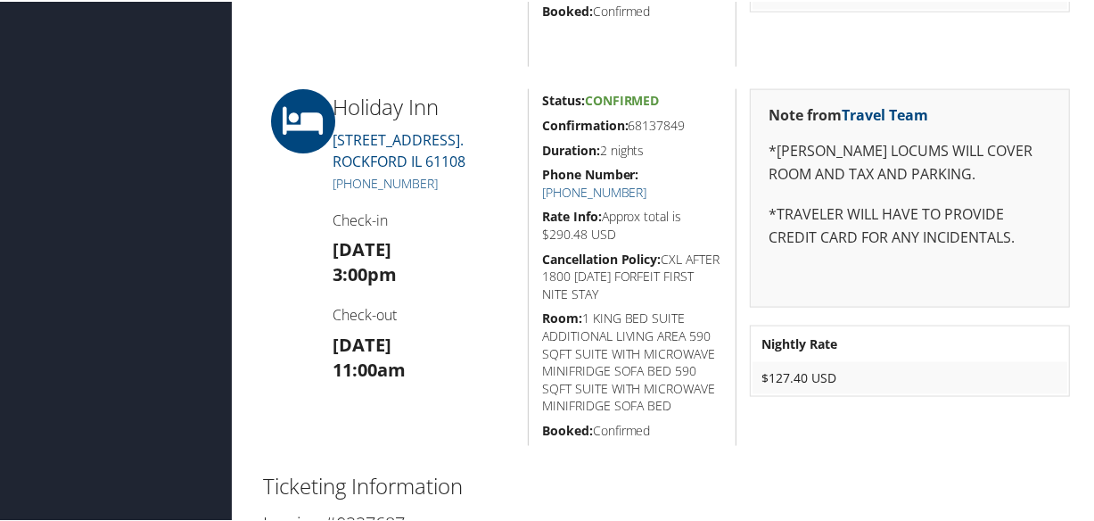
scroll to position [1944, 0]
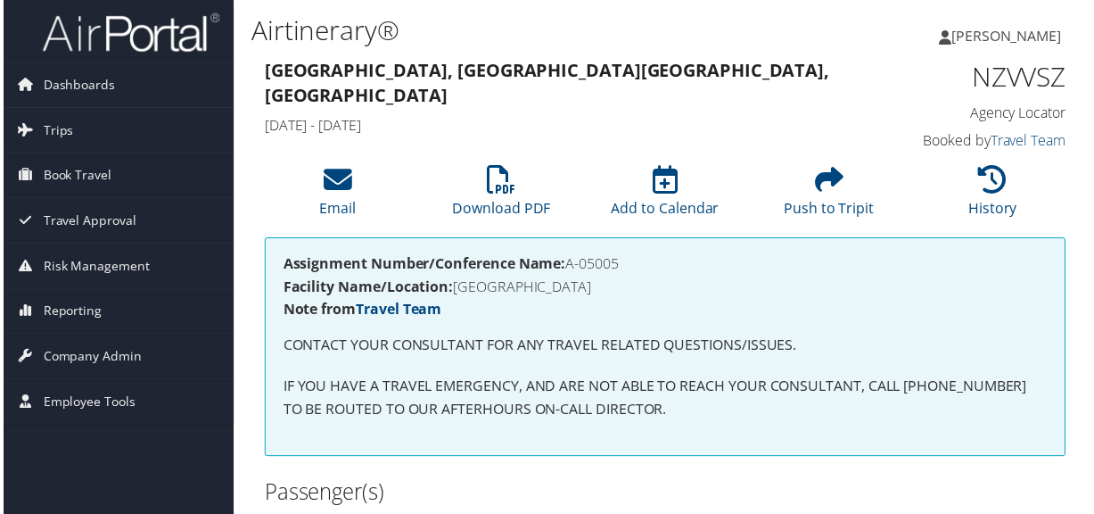
drag, startPoint x: 624, startPoint y: 266, endPoint x: 567, endPoint y: 264, distance: 57.1
click at [567, 264] on h4 "Assignment Number/Conference Name: A-05005" at bounding box center [667, 265] width 770 height 14
copy h4 "A-05005"
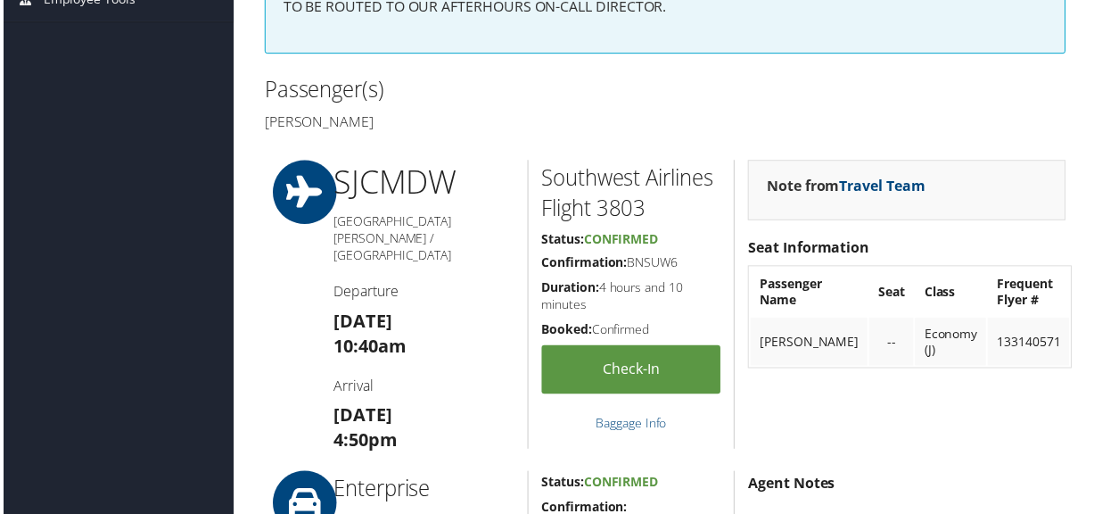
scroll to position [80, 0]
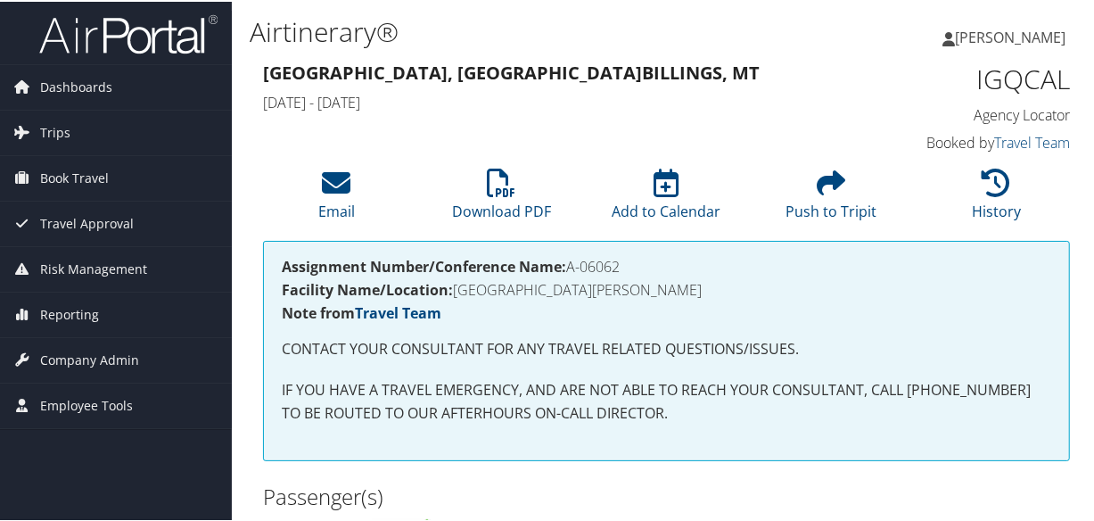
drag, startPoint x: 634, startPoint y: 260, endPoint x: 568, endPoint y: 260, distance: 66.0
click at [568, 260] on h4 "Assignment Number/Conference Name: A-06062" at bounding box center [667, 265] width 770 height 14
copy h4 "A-06062"
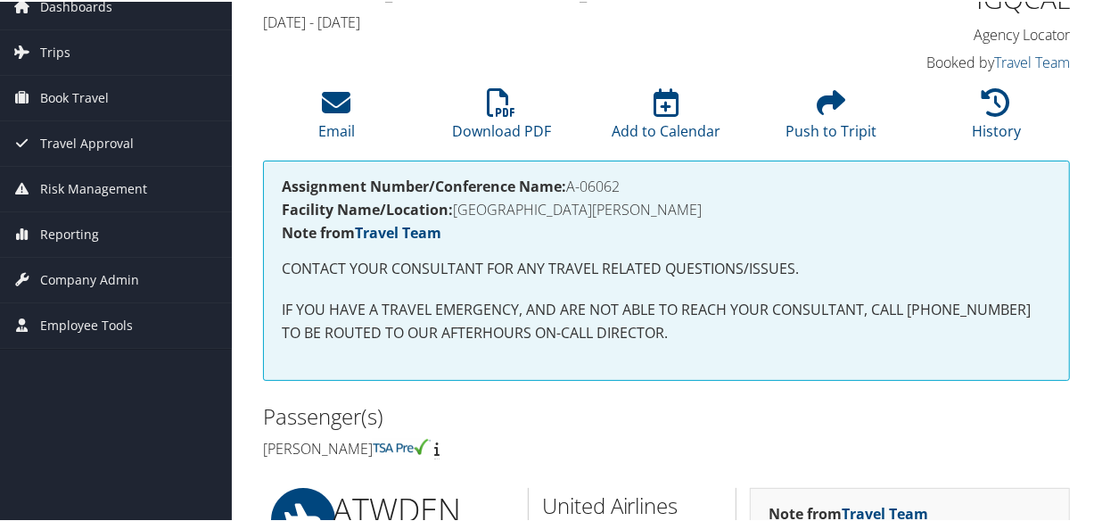
scroll to position [243, 0]
